Goal: Find contact information: Find contact information

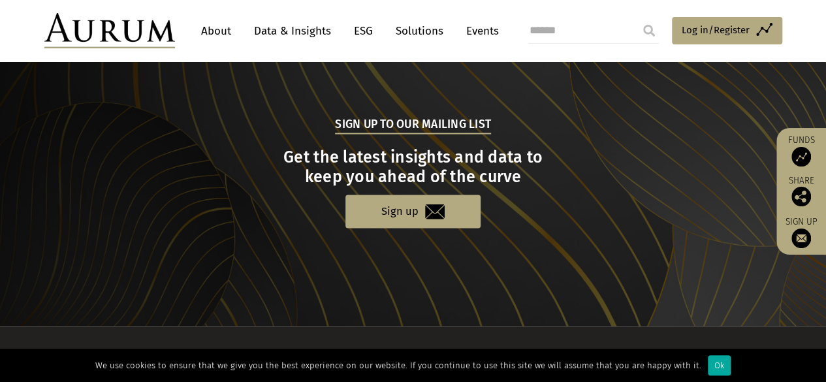
scroll to position [1372, 0]
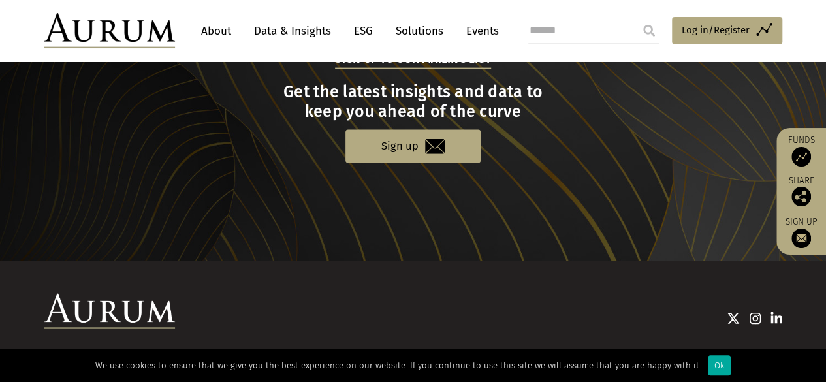
click at [212, 32] on link "About" at bounding box center [216, 31] width 43 height 24
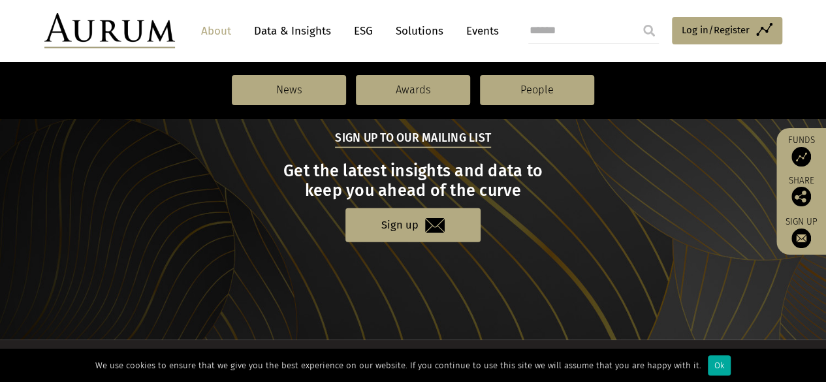
scroll to position [1567, 0]
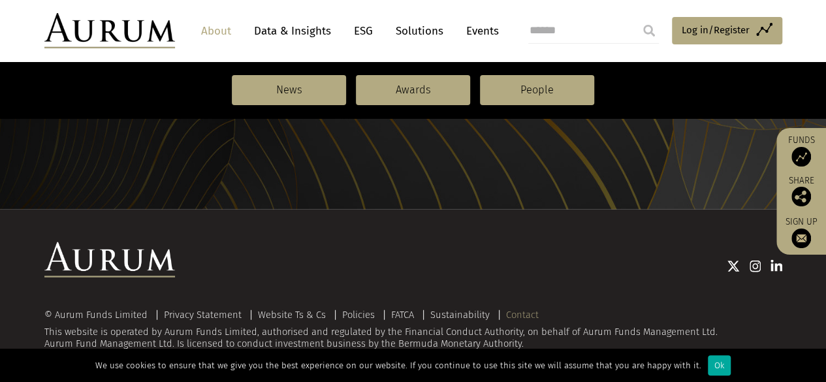
click at [510, 316] on link "Contact" at bounding box center [522, 315] width 33 height 12
